Goal: Communication & Community: Answer question/provide support

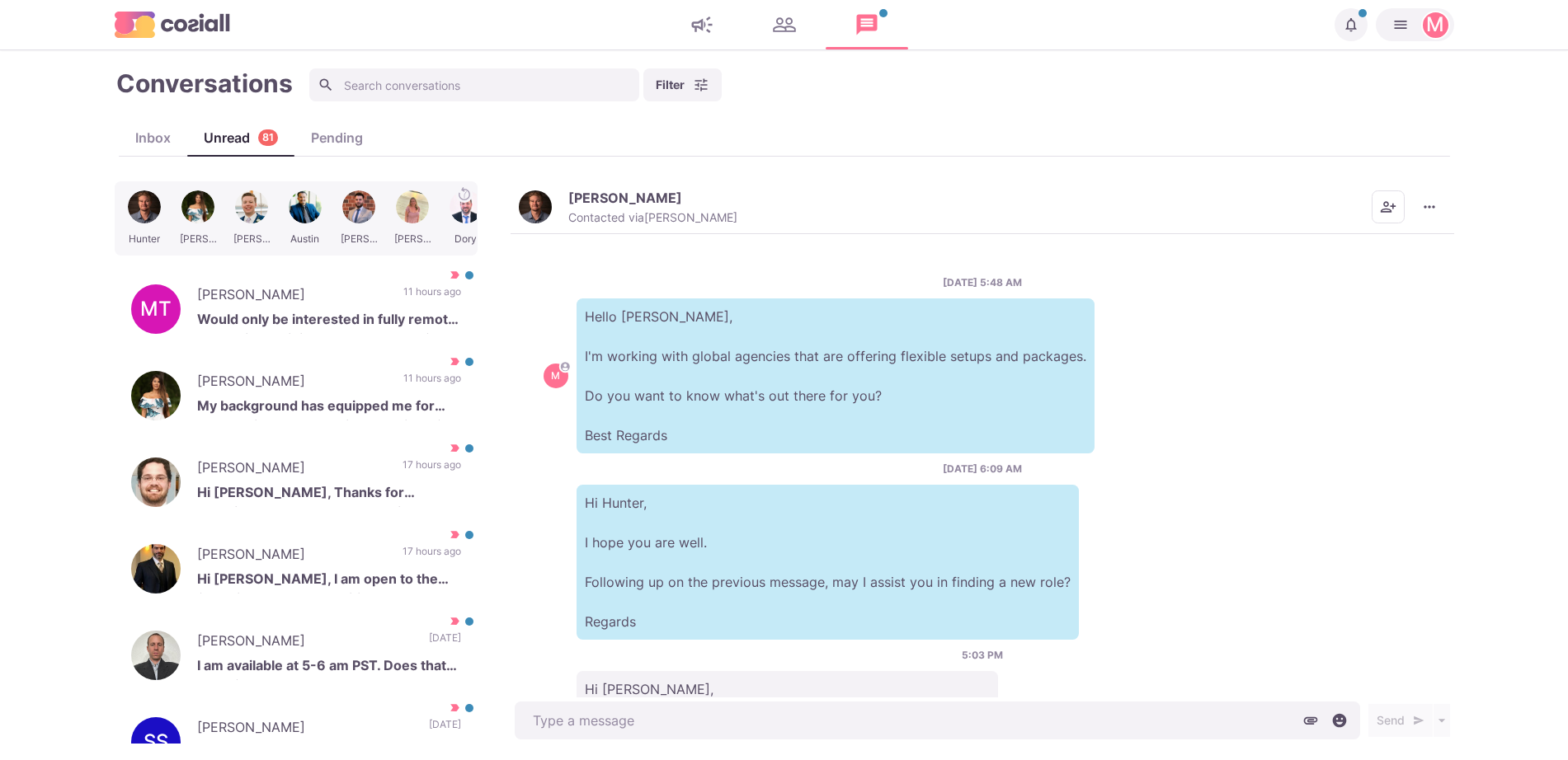
scroll to position [129, 0]
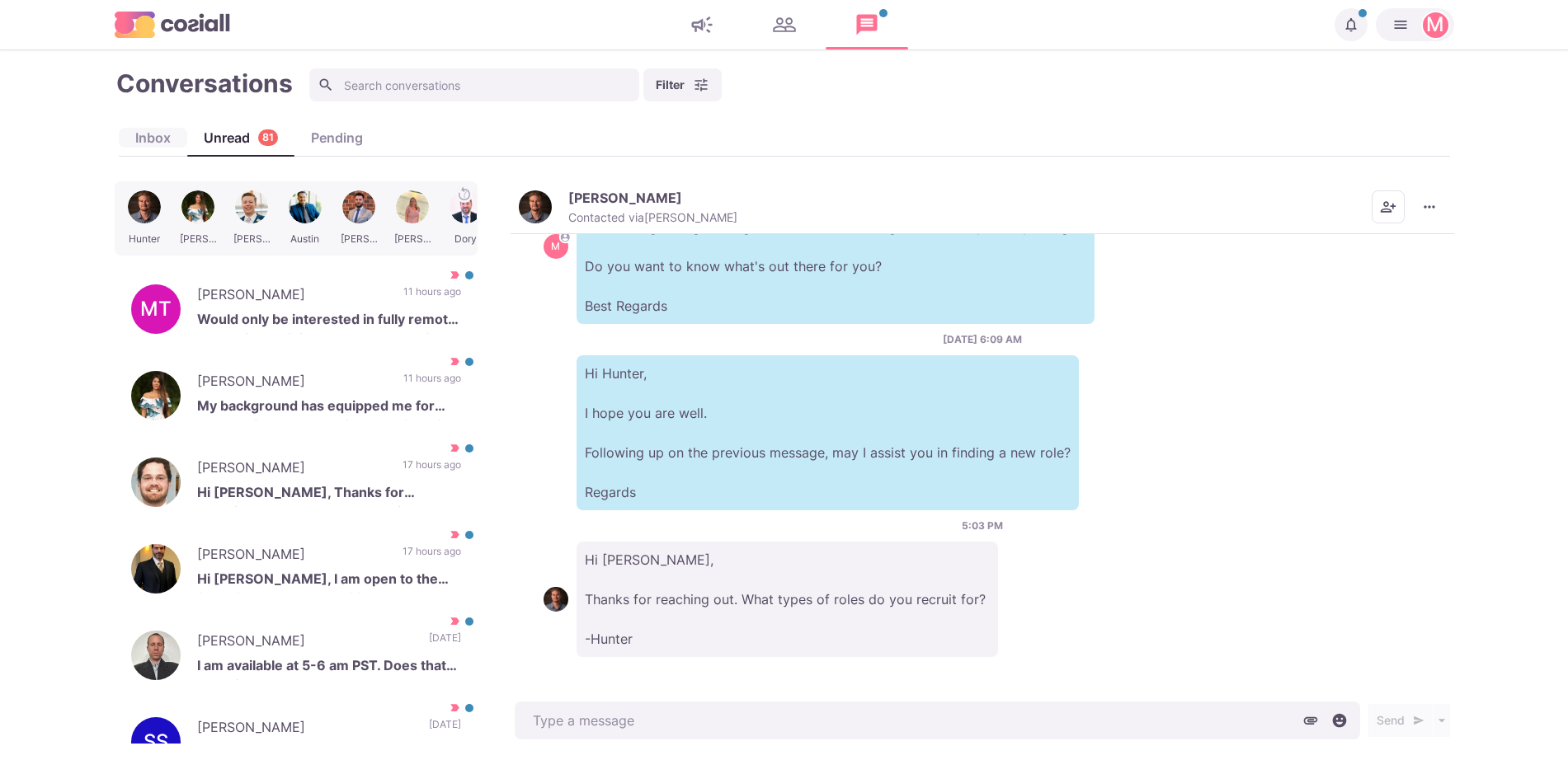
click at [156, 141] on div "Inbox" at bounding box center [153, 138] width 69 height 20
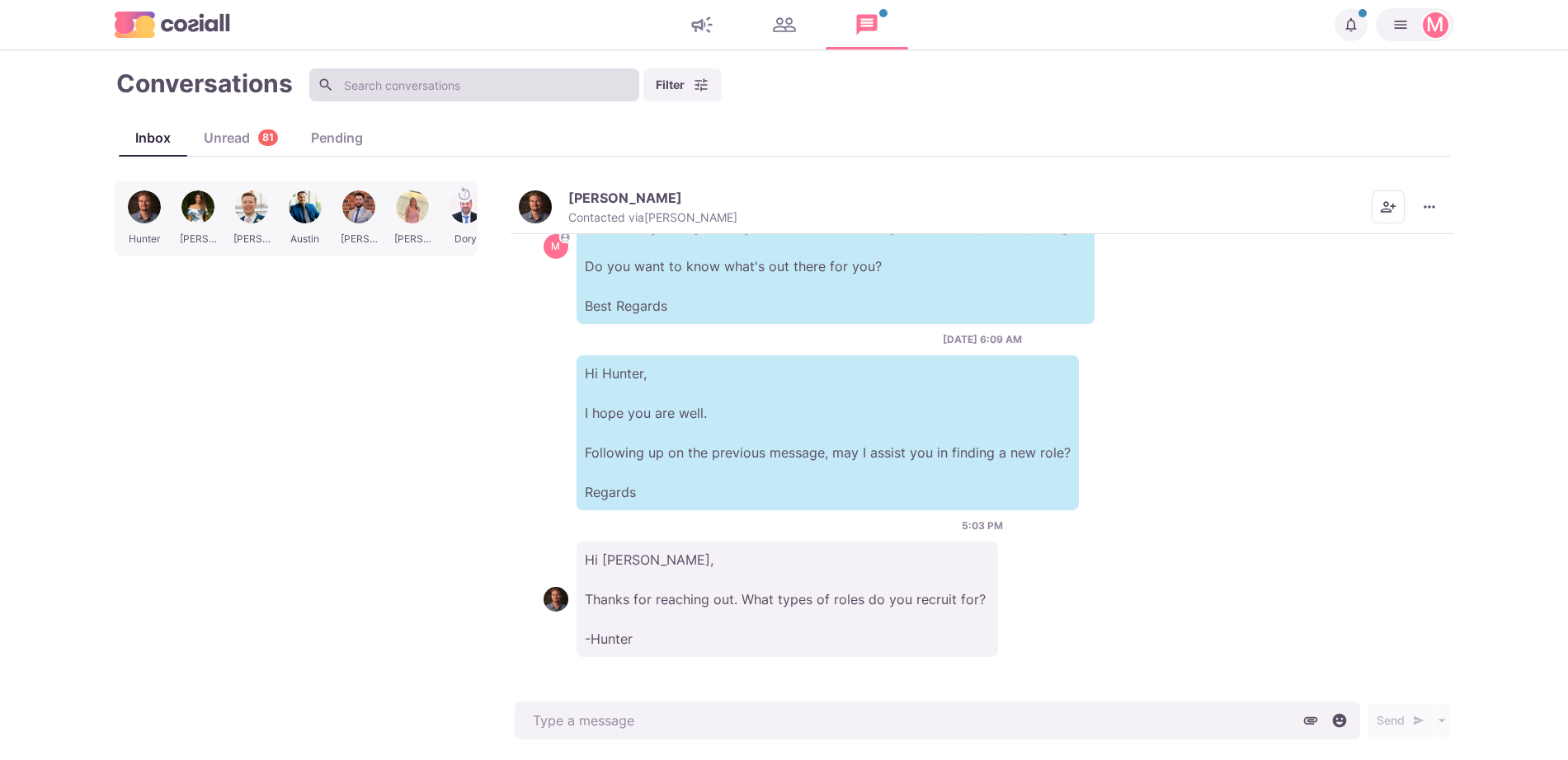
click at [478, 82] on input at bounding box center [474, 85] width 330 height 33
type textarea "x"
type input "ke"
type textarea "x"
type input "keege"
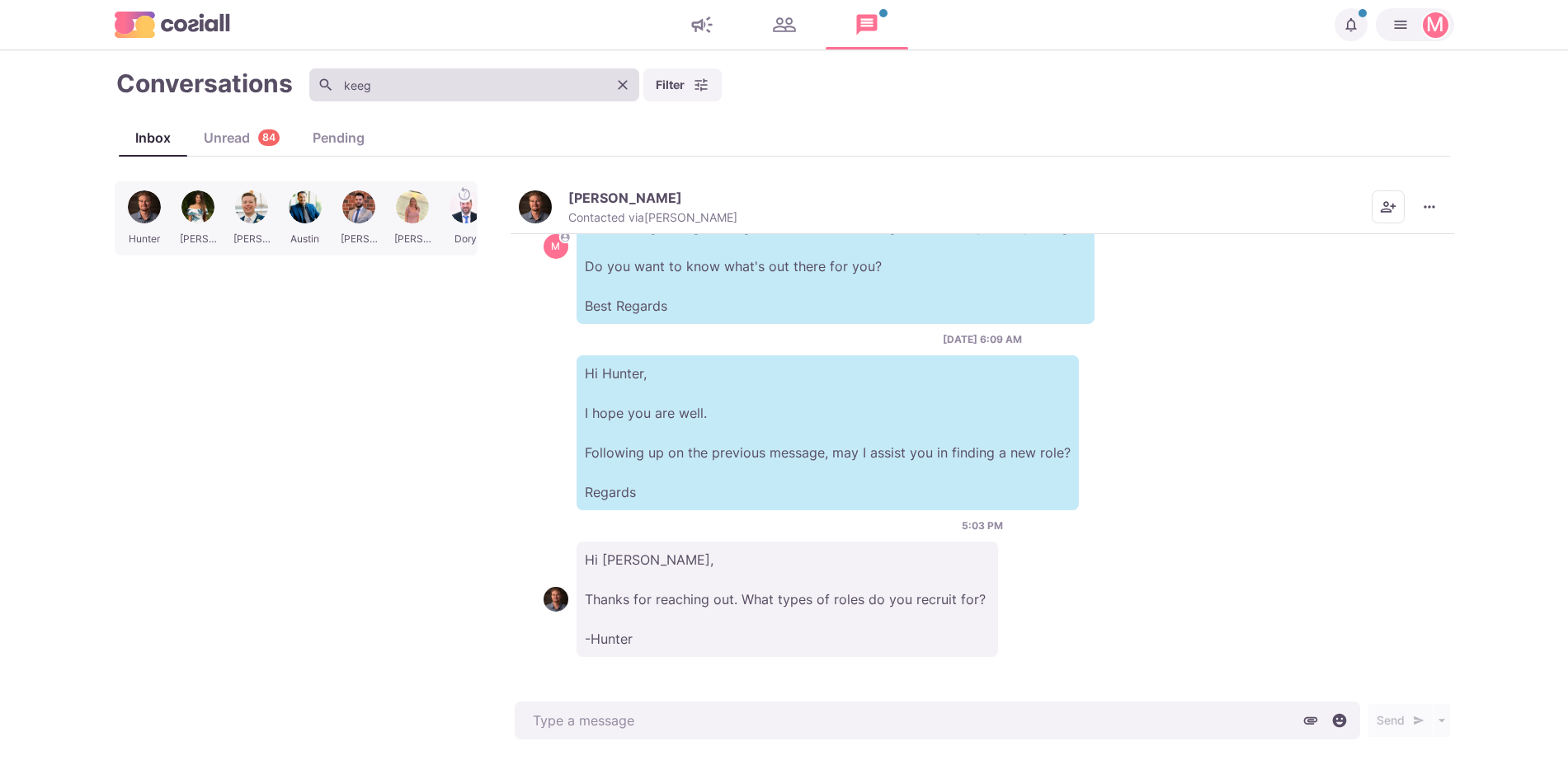
type textarea "x"
type input "keegen"
type textarea "x"
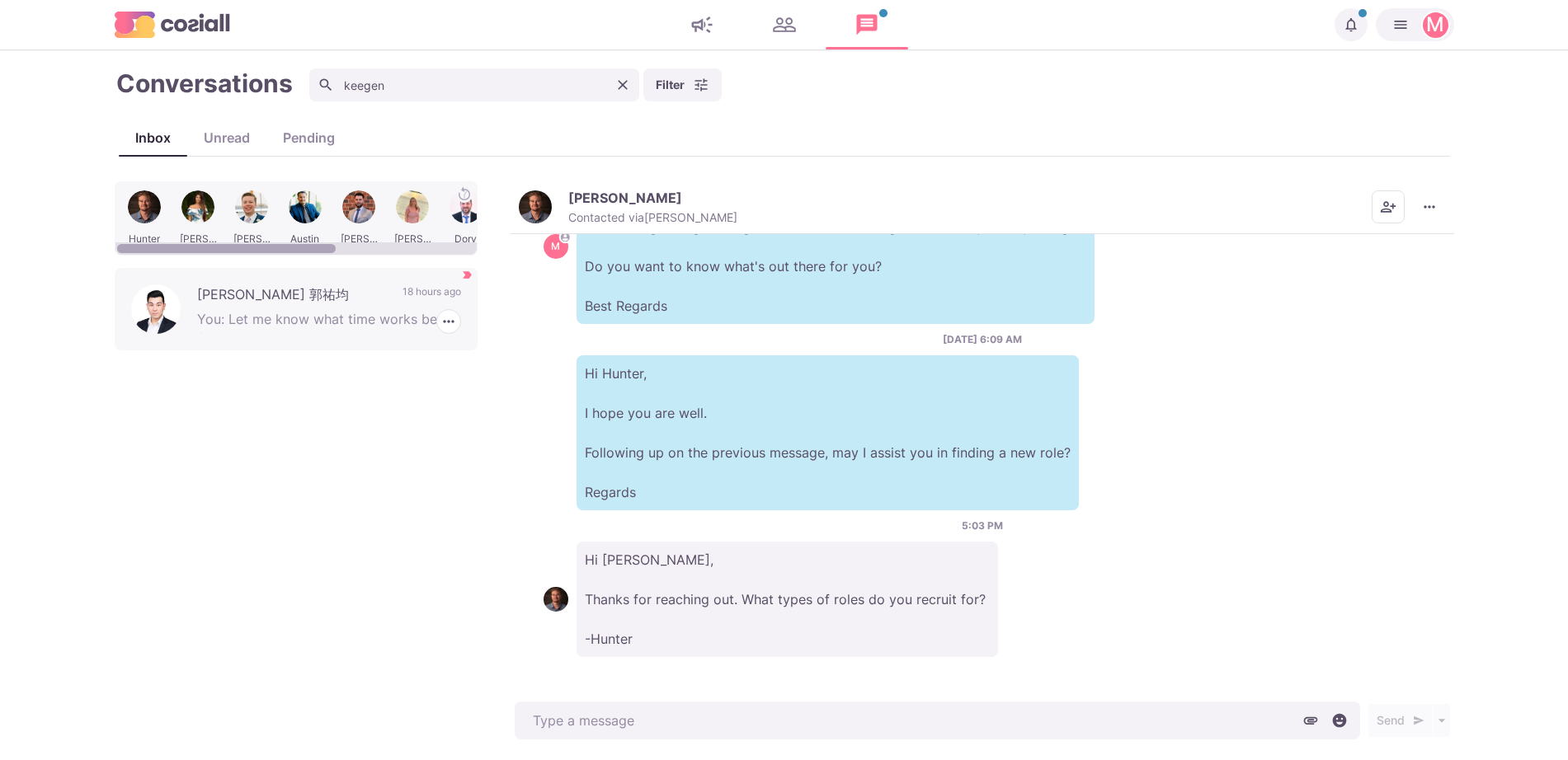
type input "keegen"
click at [367, 305] on p "[PERSON_NAME] 郭祐均" at bounding box center [292, 296] width 189 height 25
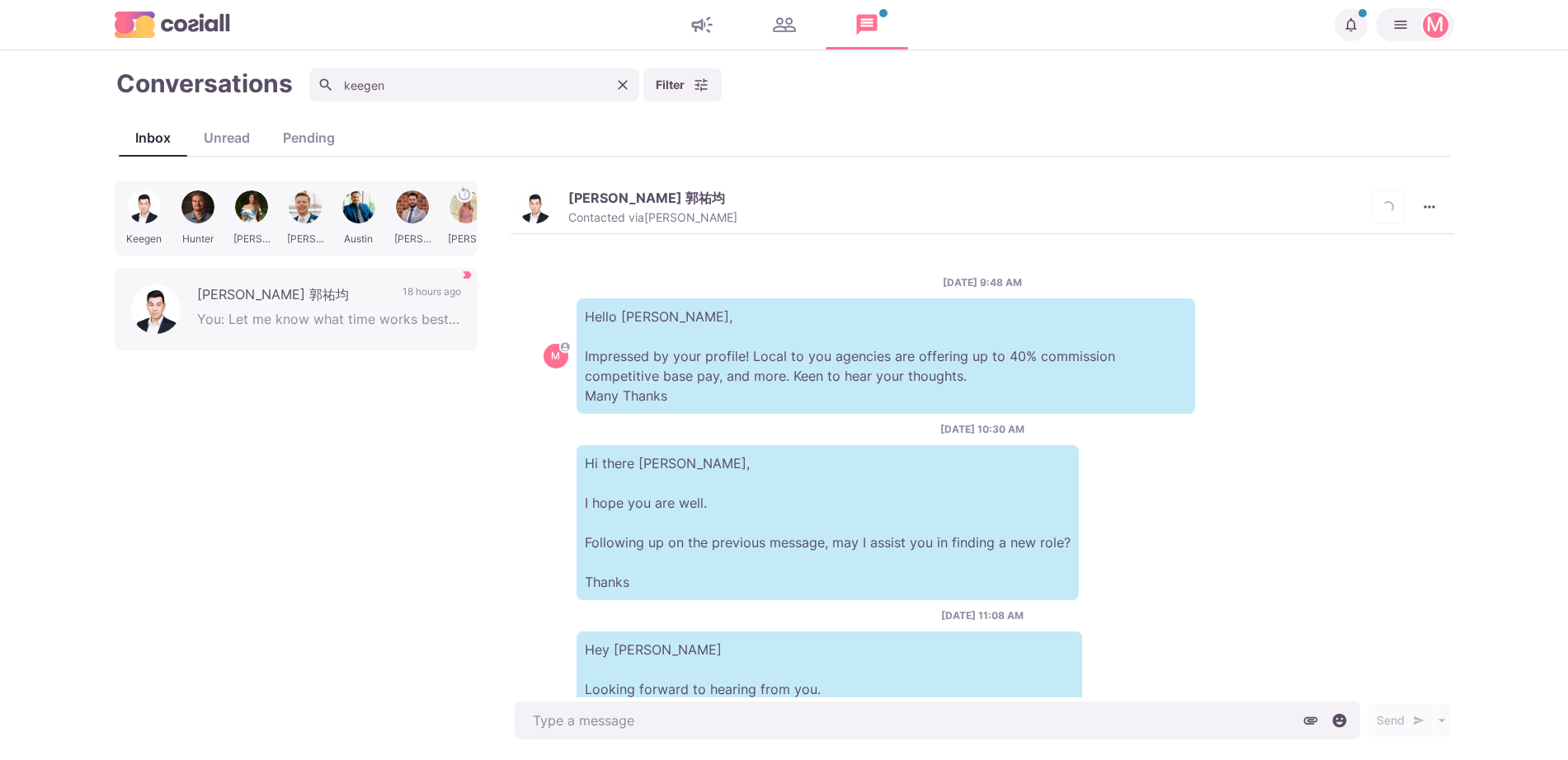
scroll to position [898, 0]
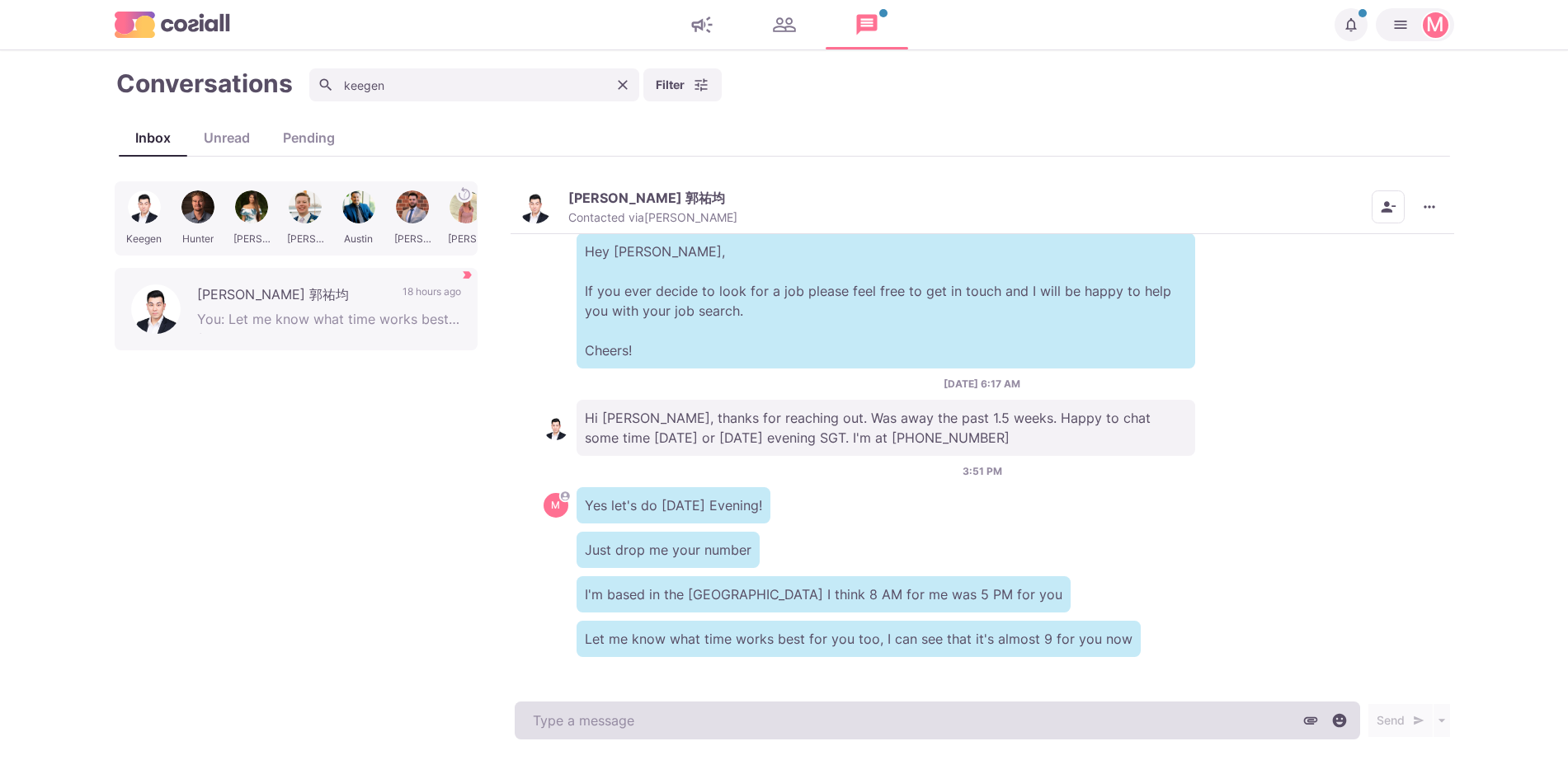
click at [974, 721] on textarea at bounding box center [937, 720] width 845 height 38
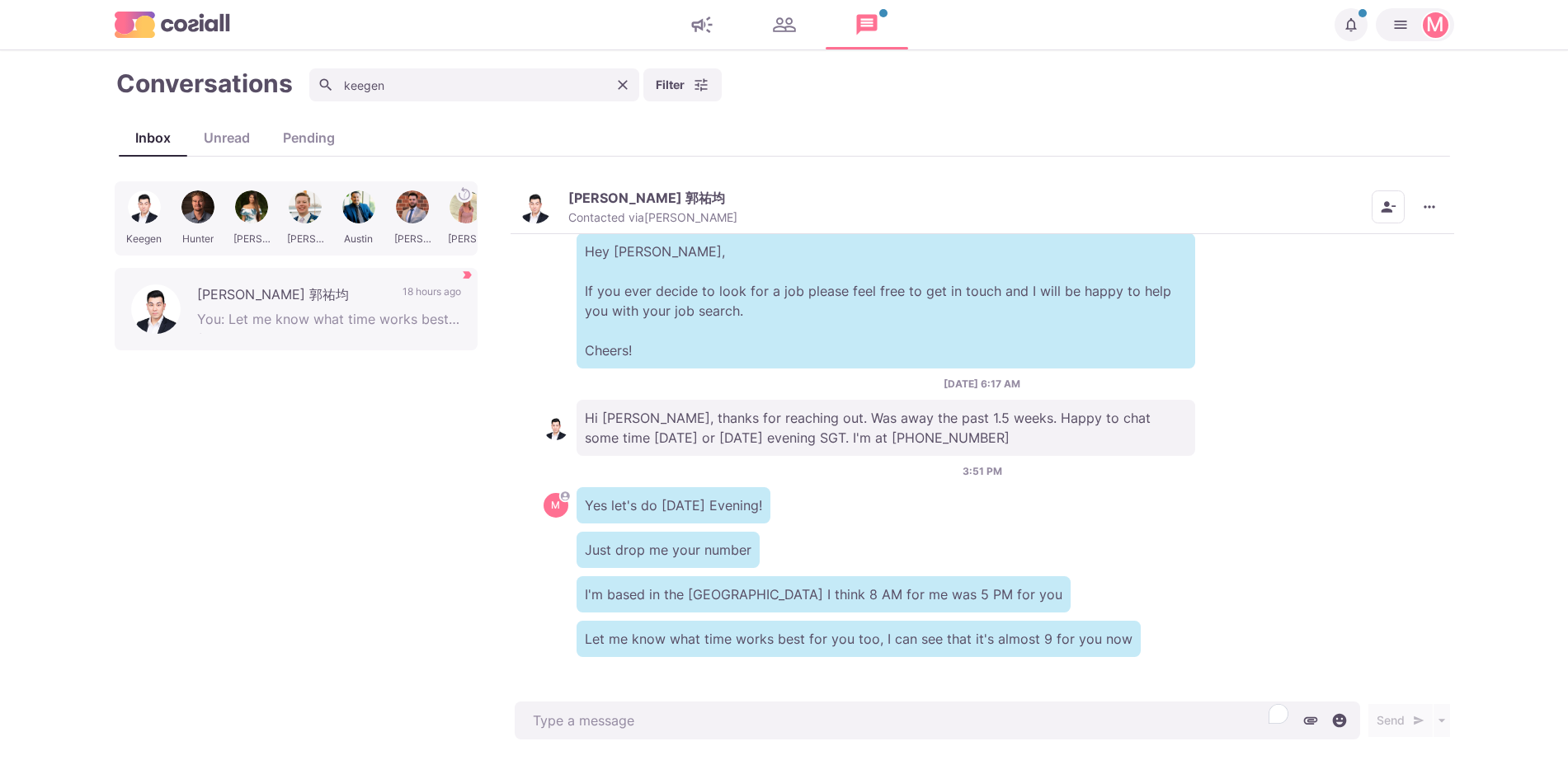
drag, startPoint x: 963, startPoint y: 640, endPoint x: 963, endPoint y: 688, distance: 48.0
click at [963, 643] on p "Let me know what time works best for you too, I can see that it's almost 9 for …" at bounding box center [858, 639] width 564 height 37
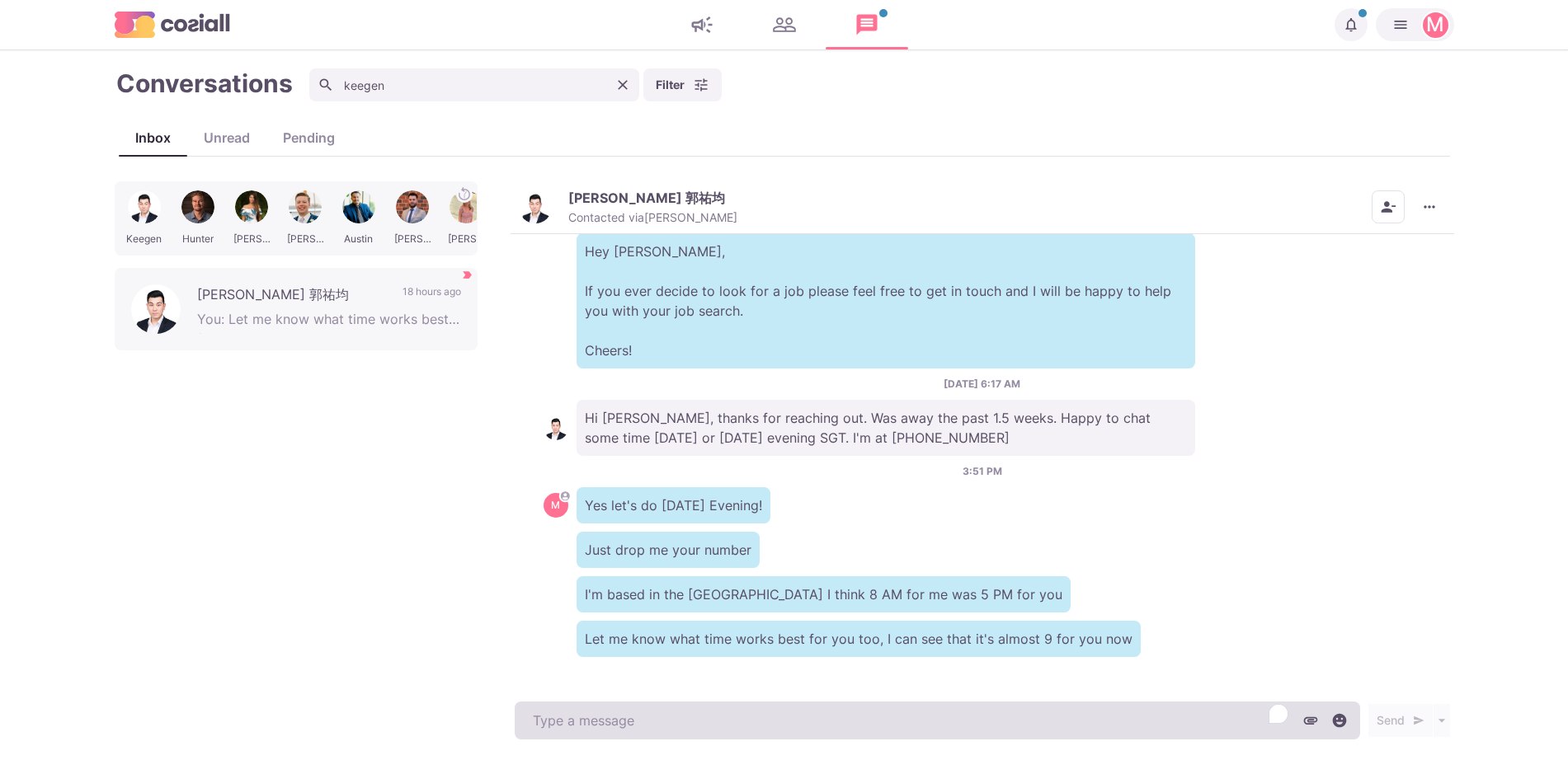
click at [963, 708] on textarea "To enrich screen reader interactions, please activate Accessibility in Grammarl…" at bounding box center [937, 720] width 845 height 38
type textarea "x"
type textarea "H"
type textarea "x"
type textarea "He"
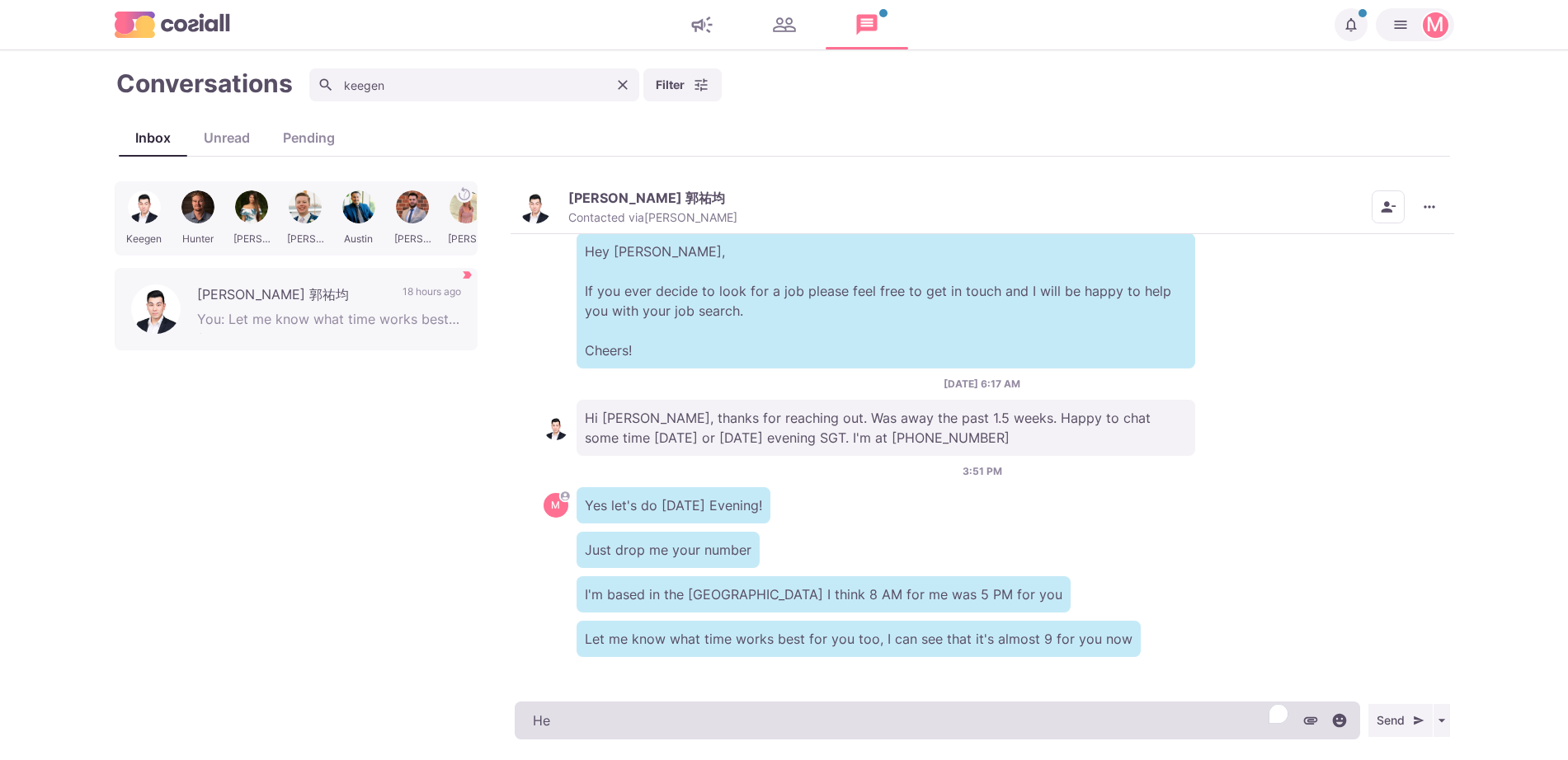
type textarea "x"
type textarea "Hey"
type textarea "x"
type textarea "Hey,"
type textarea "x"
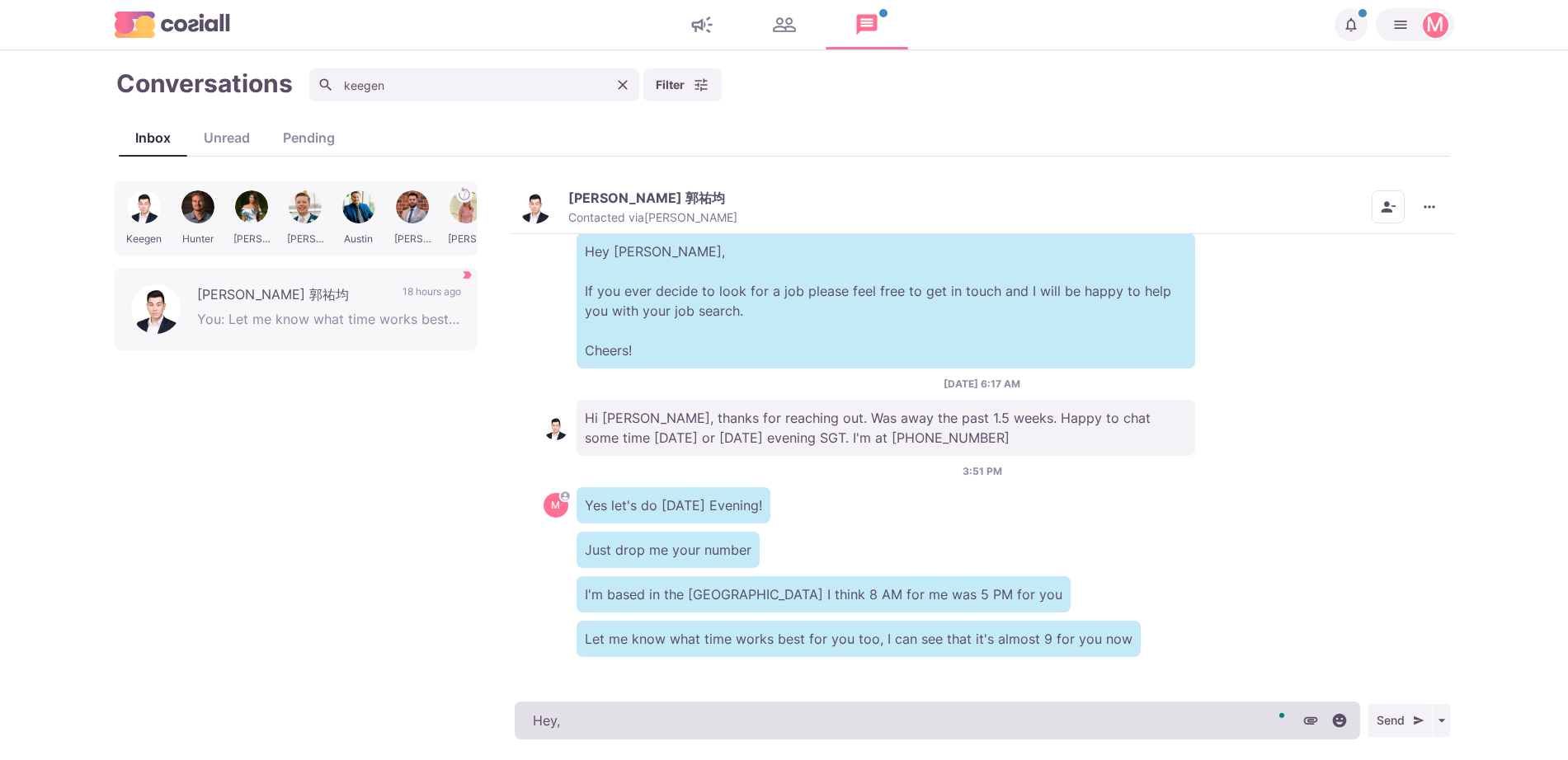
type textarea "Hey,"
type textarea "x"
type textarea "Hey, I"
type textarea "x"
type textarea "Hey, I w"
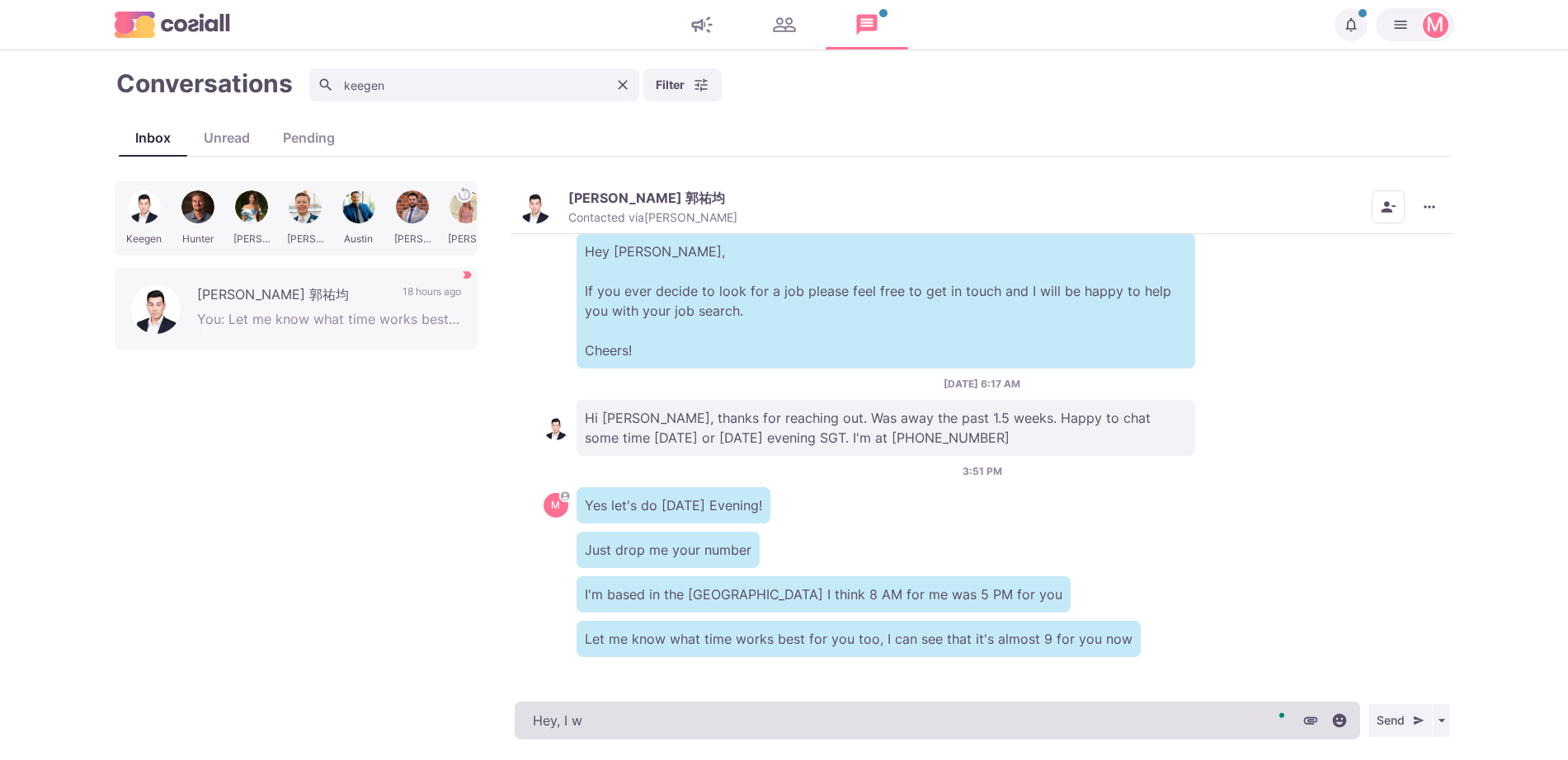
type textarea "x"
type textarea "Hey, I wi"
type textarea "x"
type textarea "Hey, I wil"
type textarea "x"
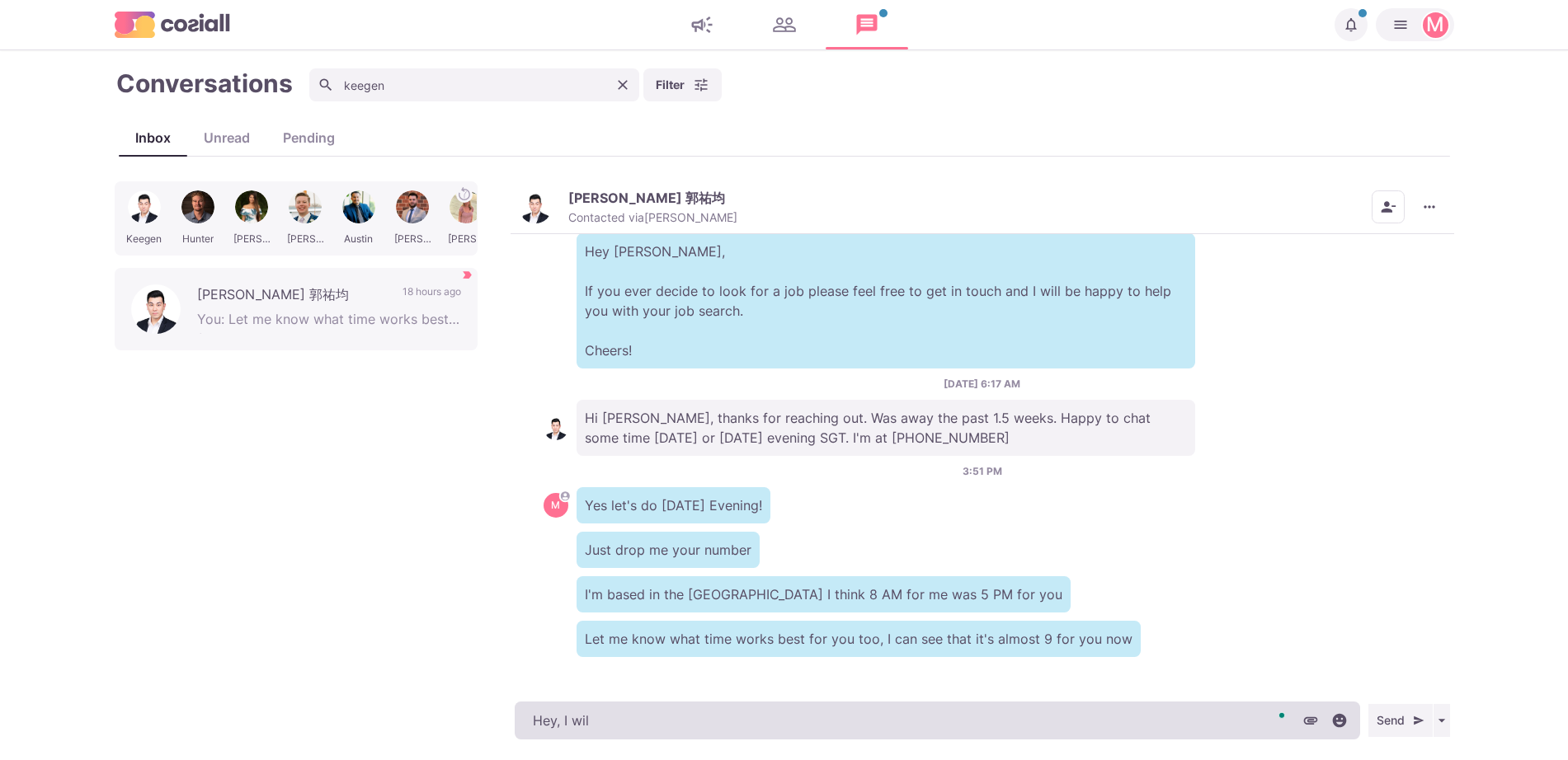
type textarea "Hey, I will"
type textarea "x"
type textarea "Hey, I will"
type textarea "x"
type textarea "Hey, I will g"
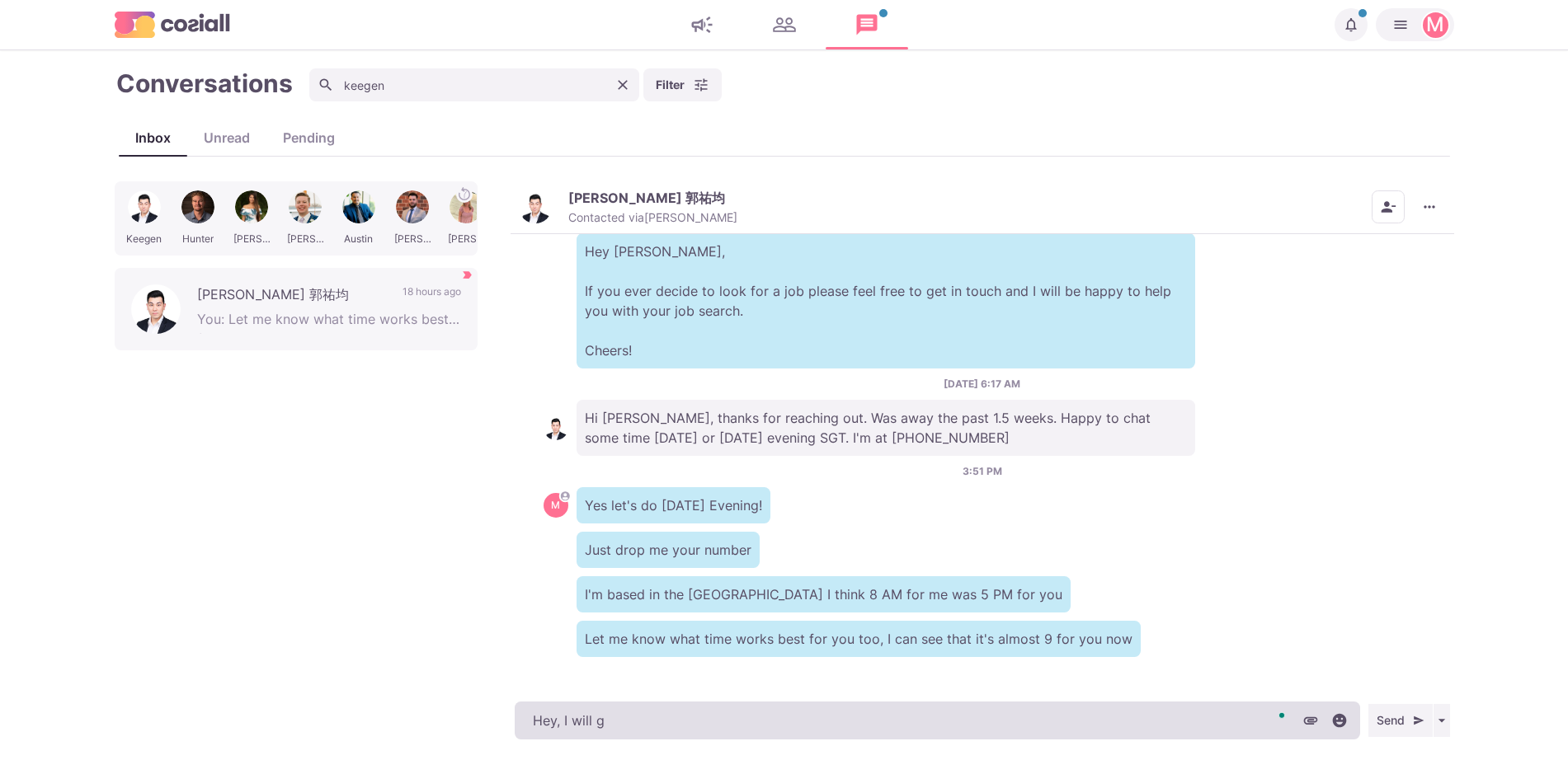
type textarea "x"
type textarea "Hey, I will giv"
type textarea "x"
type textarea "Hey, I will give"
type textarea "x"
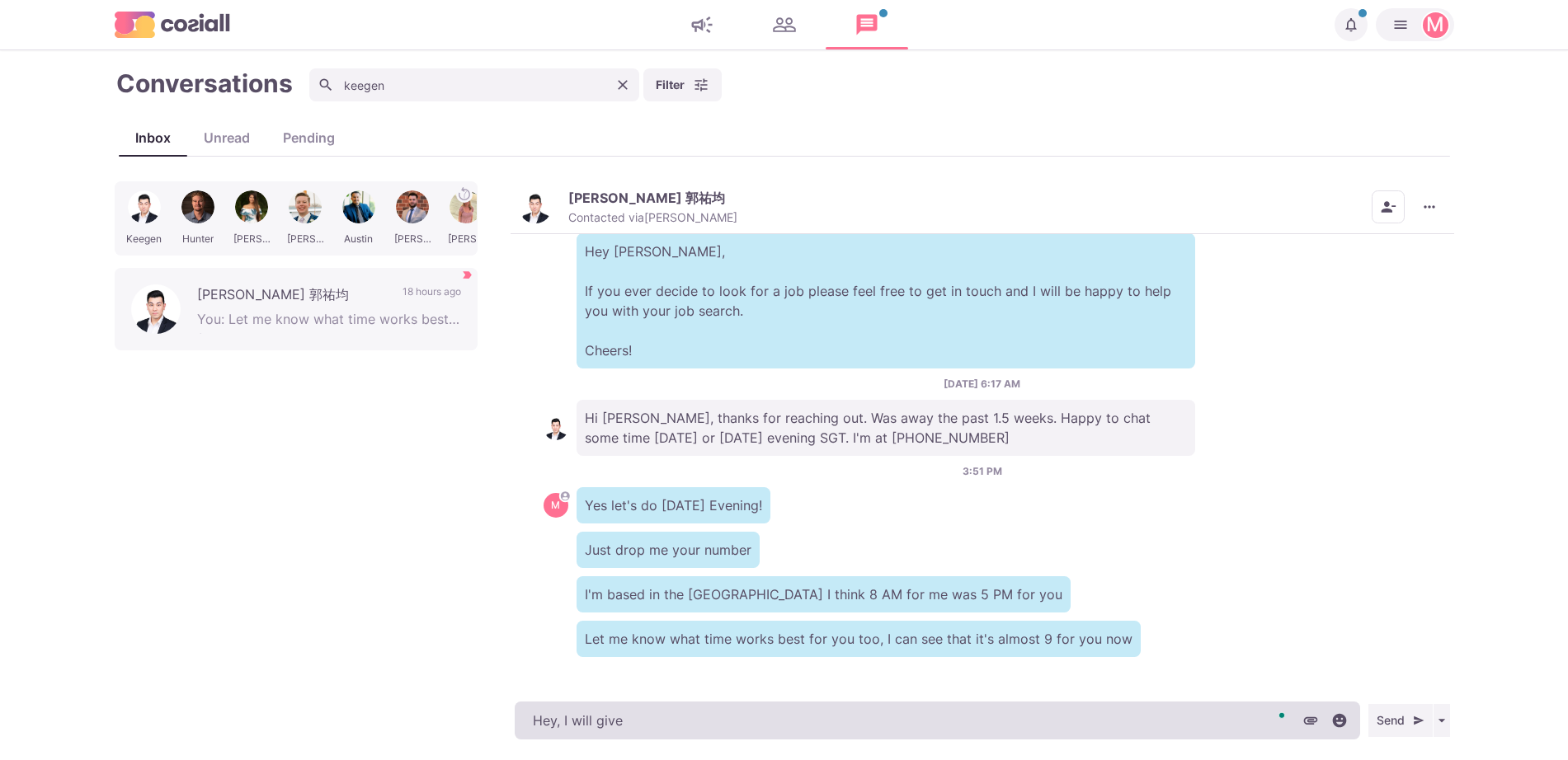
type textarea "Hey, I will give"
type textarea "x"
type textarea "Hey, I will give yo"
type textarea "x"
type textarea "Hey, I will give you"
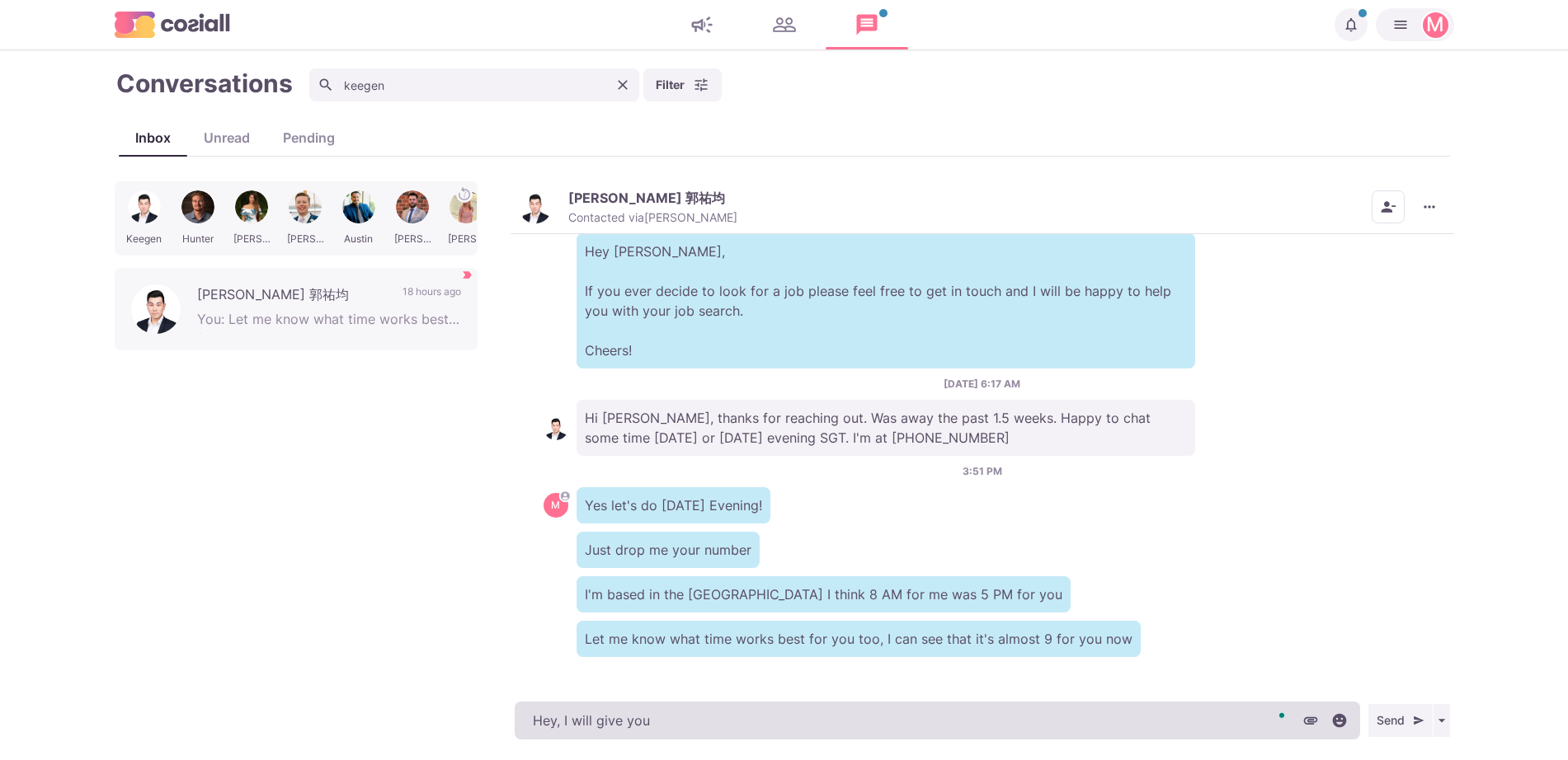
type textarea "x"
type textarea "Hey, I will give you a"
type textarea "x"
type textarea "Hey, I will give you a"
type textarea "x"
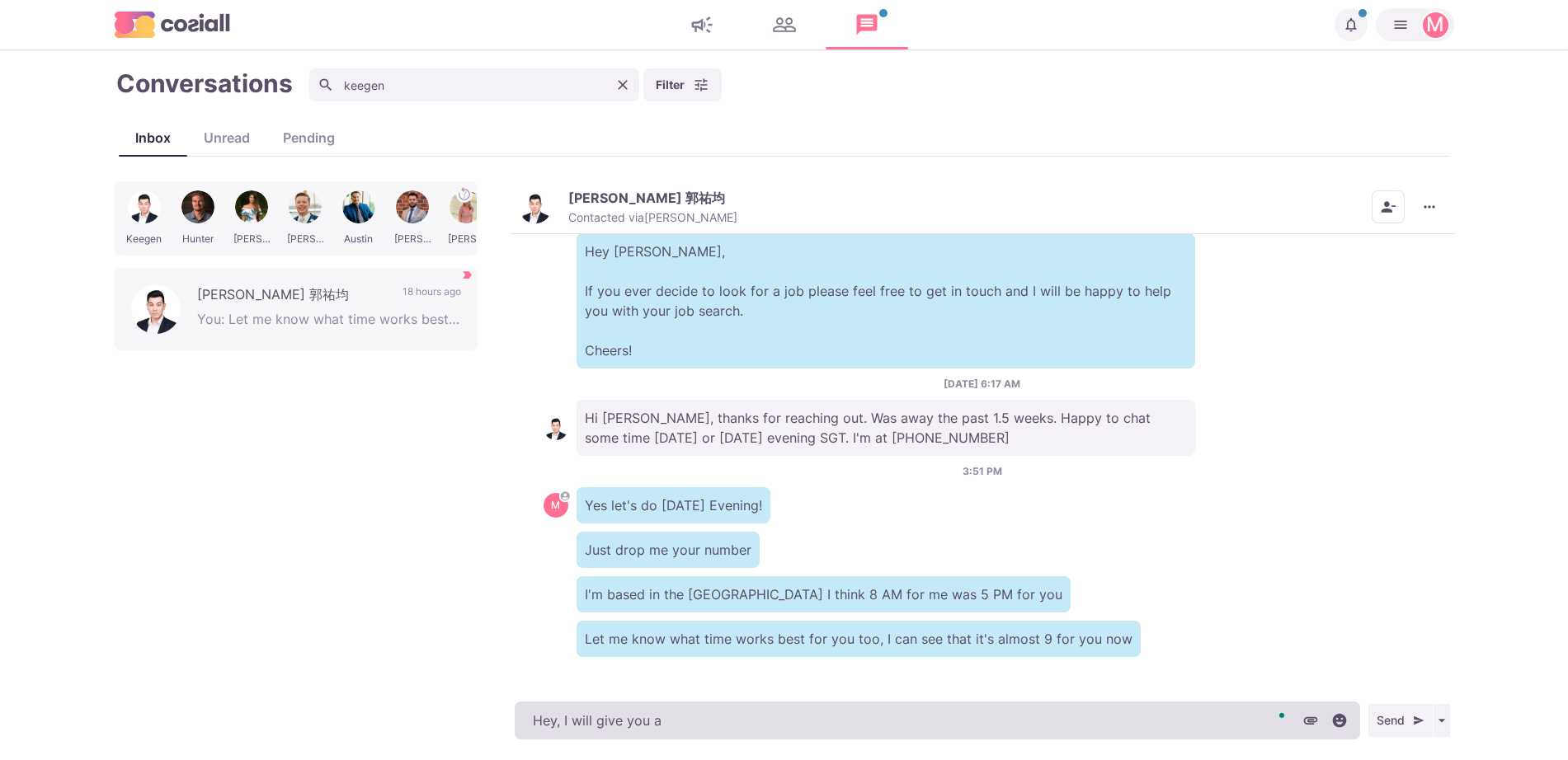
type textarea "Hey, I will give you a c"
type textarea "x"
type textarea "Hey, I will give you a ca"
type textarea "x"
type textarea "Hey, I will give you a cal"
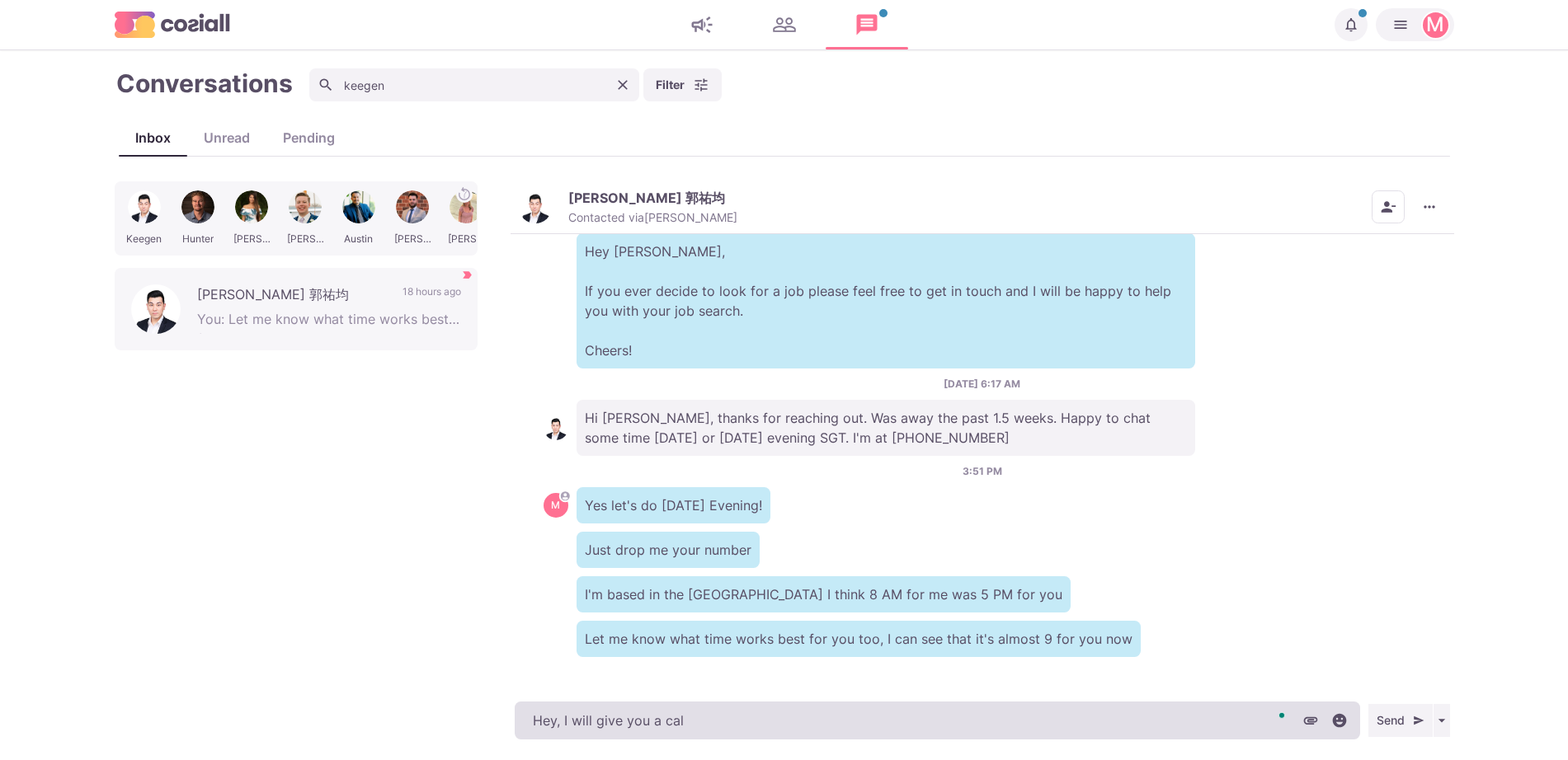
type textarea "x"
type textarea "Hey, I will give you a call"
type textarea "x"
type textarea "Hey, I will give you a call in"
type textarea "x"
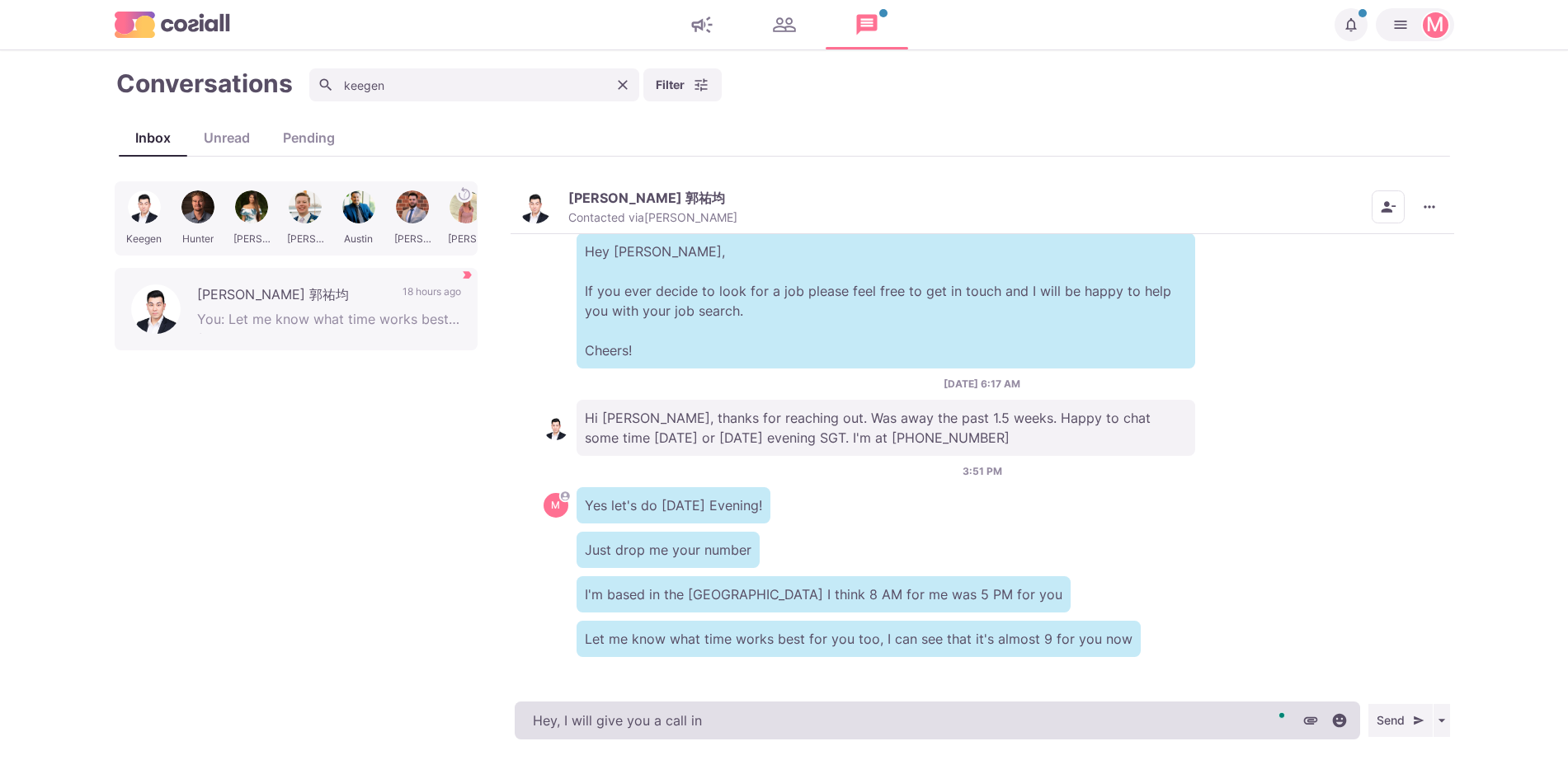
type textarea "Hey, I will give you a call in"
type textarea "x"
type textarea "Hey, I will give you a call in 6"
type textarea "x"
type textarea "Hey, I will give you a call in 6"
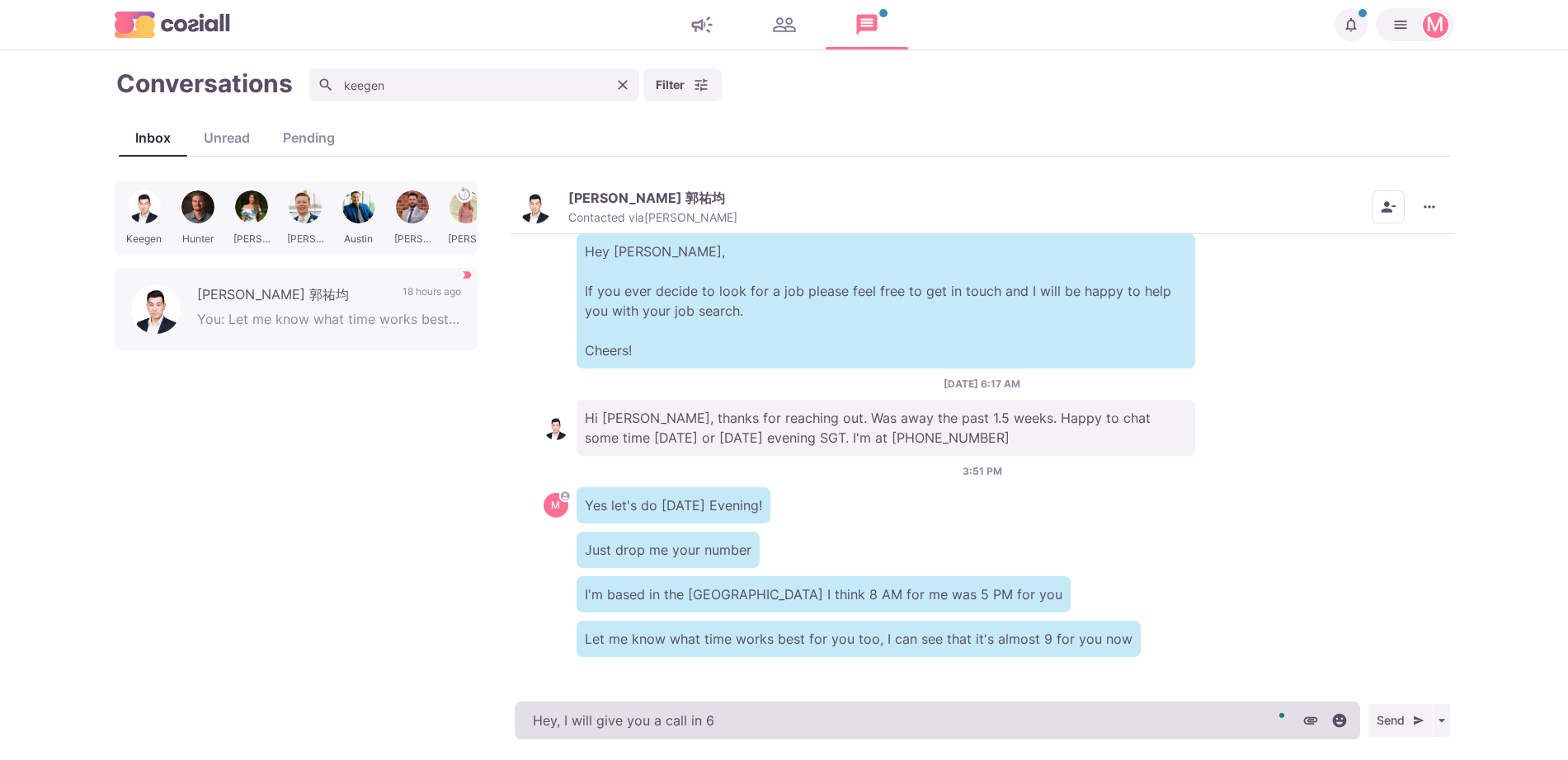
type textarea "x"
type textarea "Hey, I will give you a call in 6 m"
type textarea "x"
type textarea "Hey, I will give you a call in 6 mi"
type textarea "x"
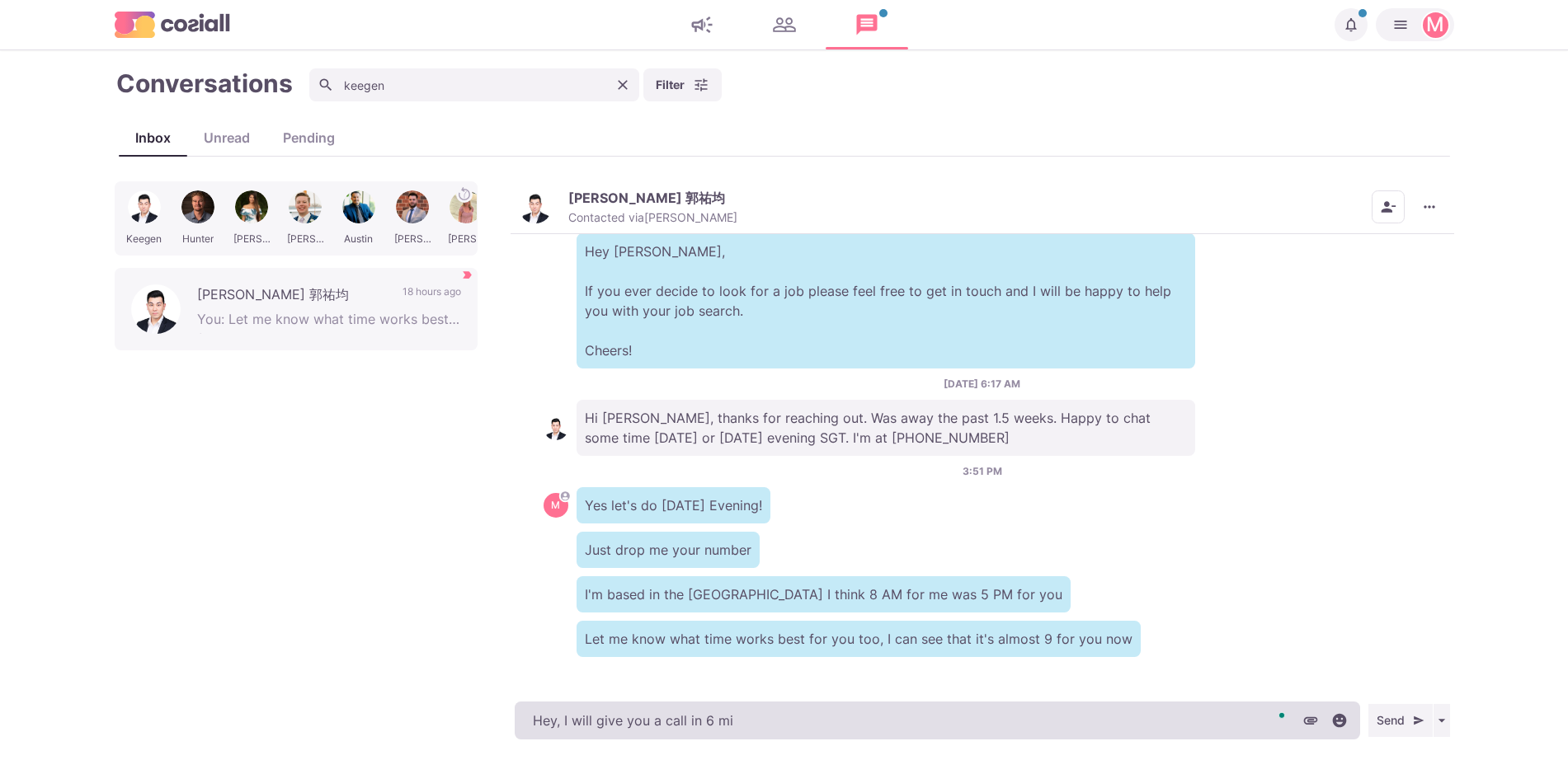
type textarea "Hey, I will give you a call in 6 min"
type textarea "x"
type textarea "Hey, I will give you a call in 6 minu"
type textarea "x"
type textarea "Hey, I will give you a call in 6 minut"
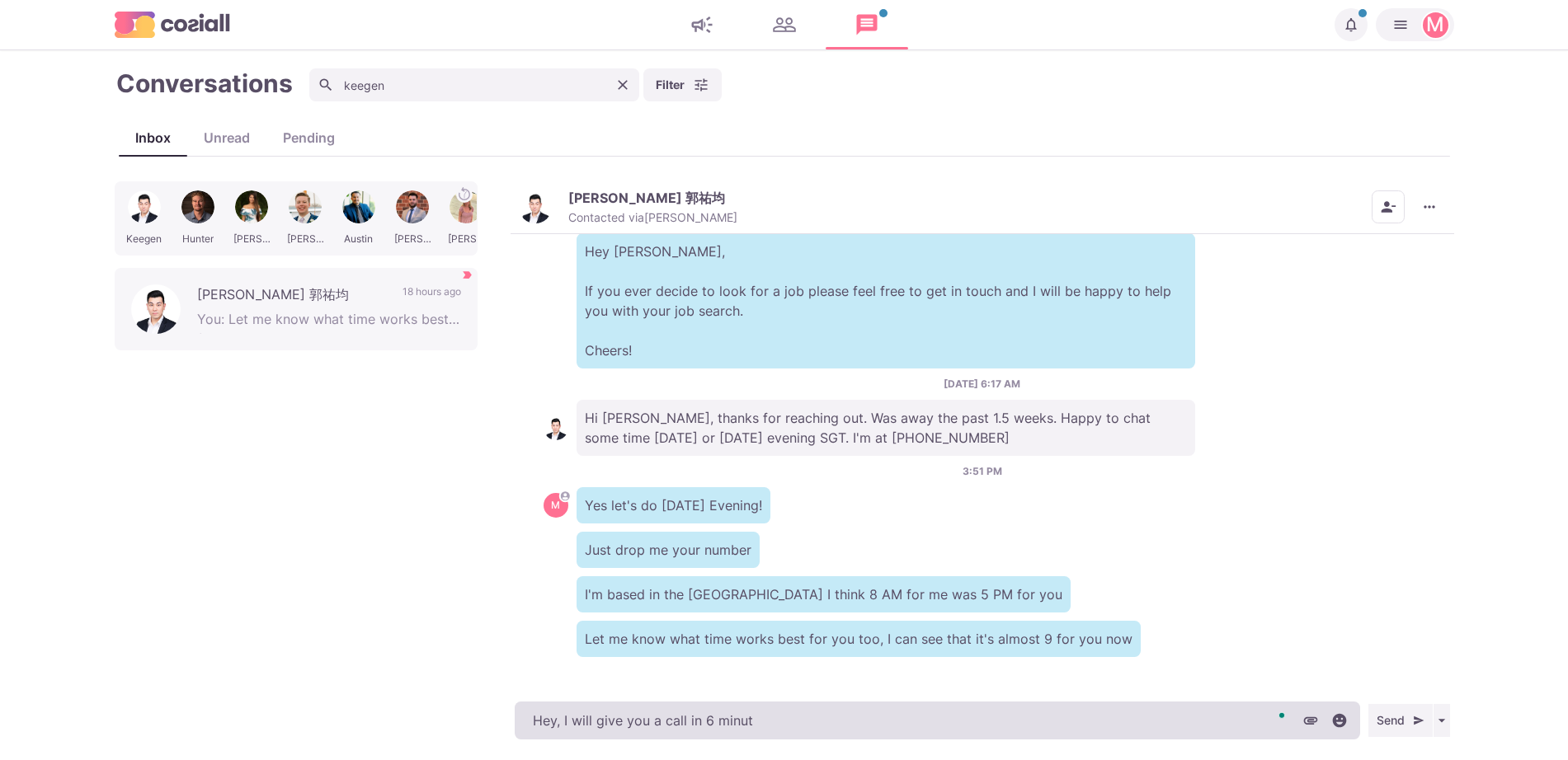
type textarea "x"
type textarea "Hey, I will give you a call in 6 minute"
type textarea "x"
type textarea "Hey, I will give you a call in 6 minutes"
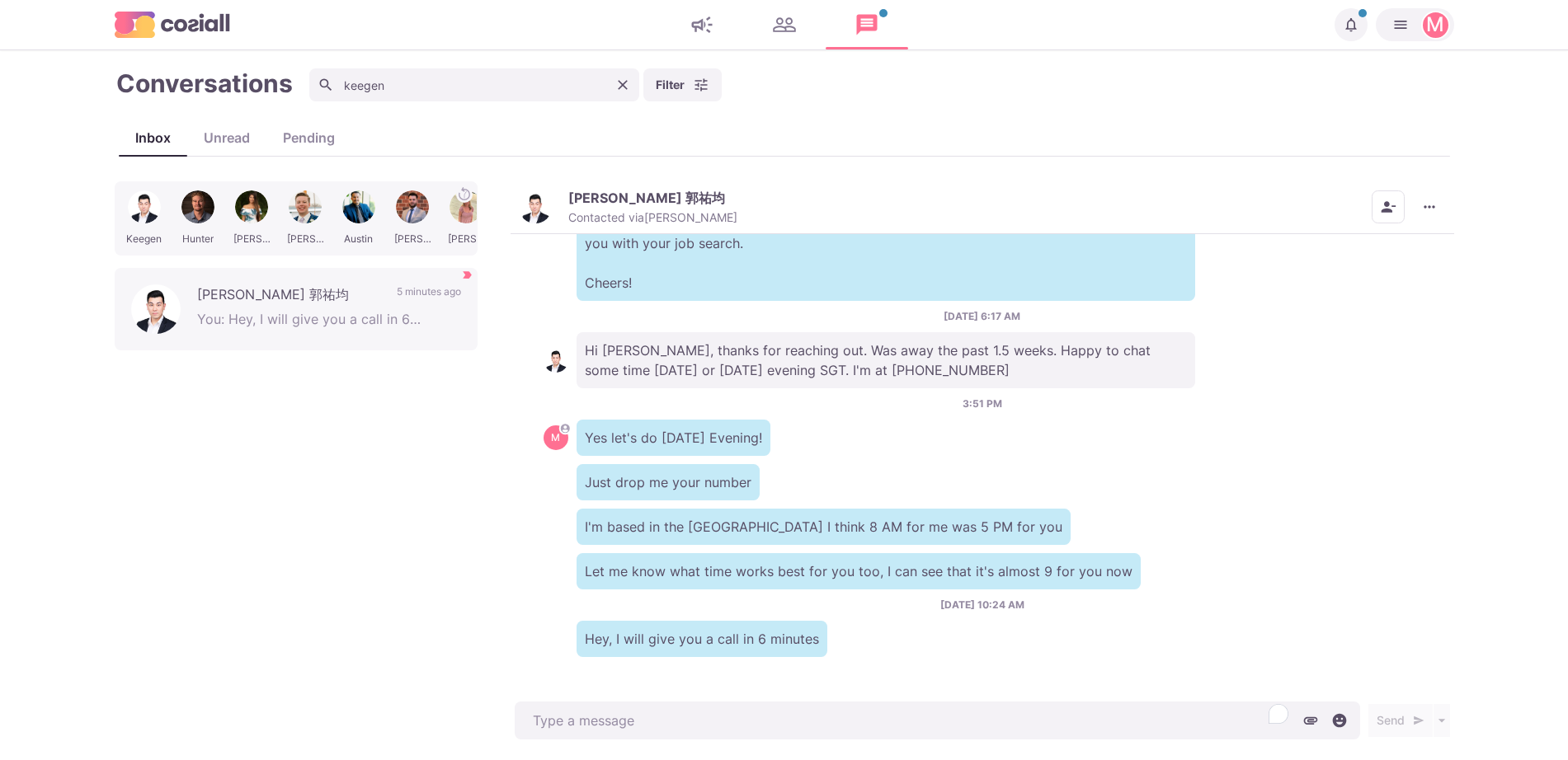
click at [544, 226] on div "[PERSON_NAME] 郭祐均 Contacted via [PERSON_NAME] [PERSON_NAME] as Unread Mark as N…" at bounding box center [982, 208] width 944 height 53
click at [539, 215] on img "button" at bounding box center [536, 207] width 33 height 33
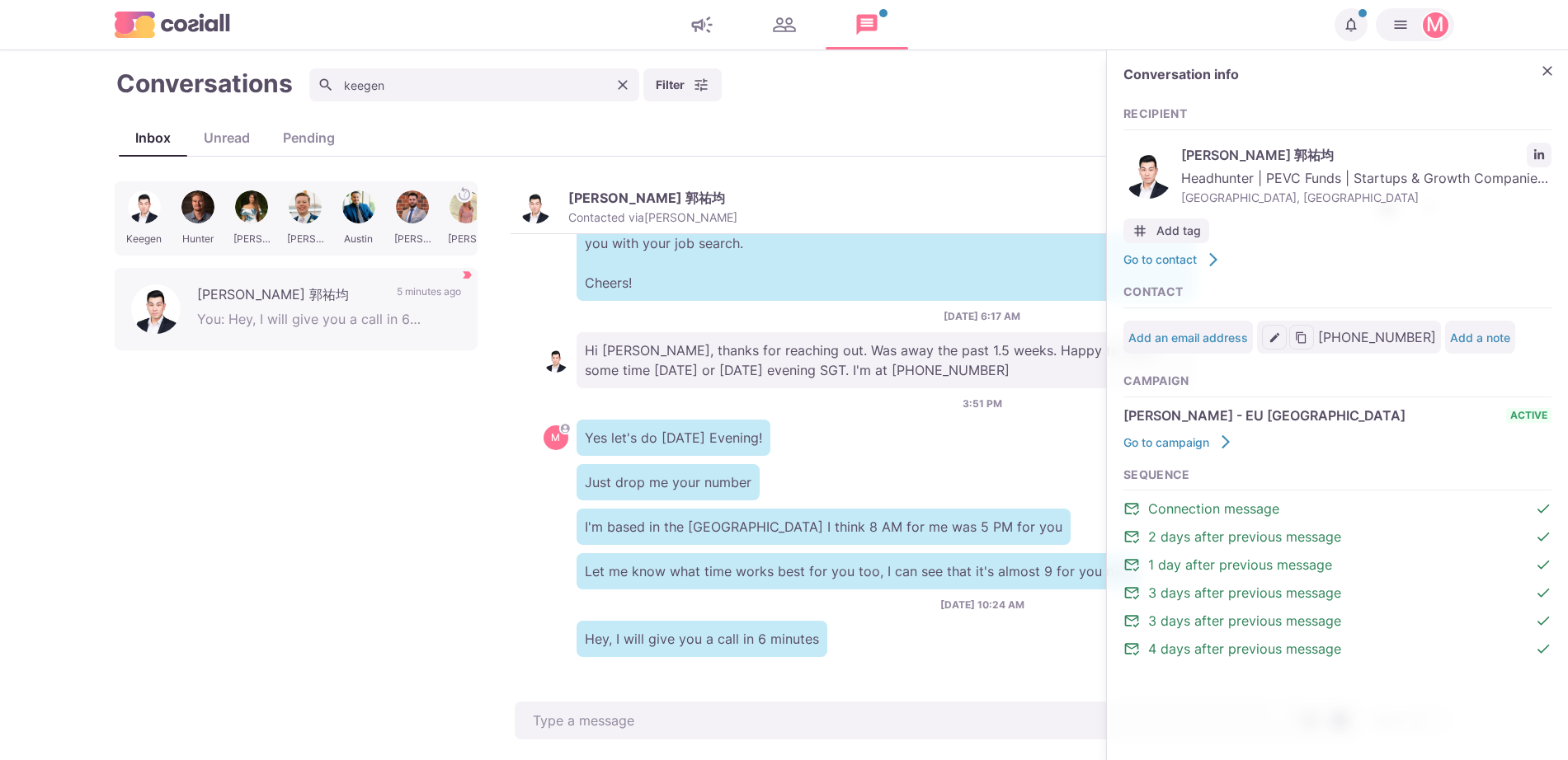
click at [1524, 165] on div "[PERSON_NAME] 郭祐均 Headhunter | PEVC Funds | Startups & Growth Companies | Artif…" at bounding box center [1337, 174] width 428 height 72
click at [1539, 155] on icon "LinkedIn profile link" at bounding box center [1539, 154] width 10 height 10
click at [1001, 391] on div "[DATE] 9:48 AM M Hello [PERSON_NAME], Impressed by your profile! Local to you a…" at bounding box center [982, 466] width 944 height 464
type textarea "x"
